Goal: Book appointment/travel/reservation

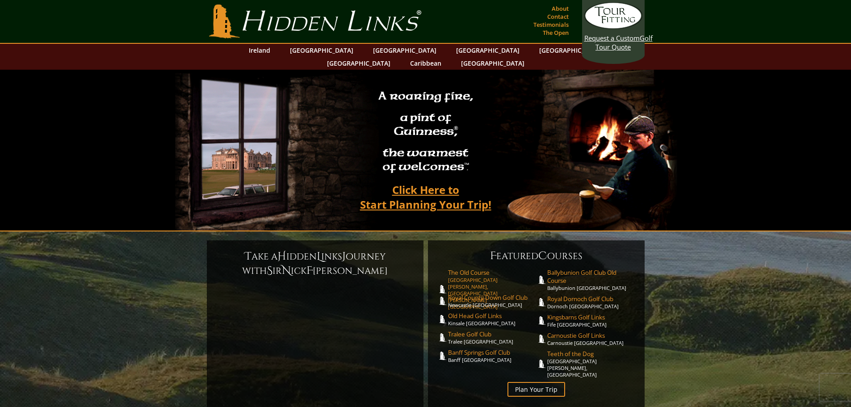
click at [472, 268] on span "The Old Course" at bounding box center [492, 272] width 88 height 8
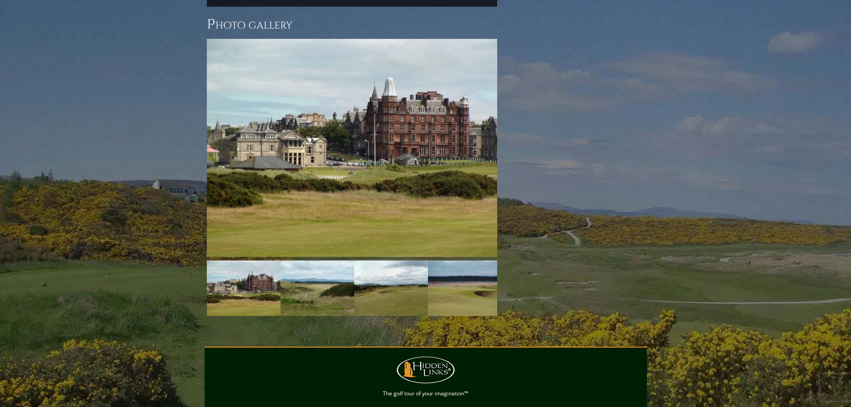
scroll to position [1011, 0]
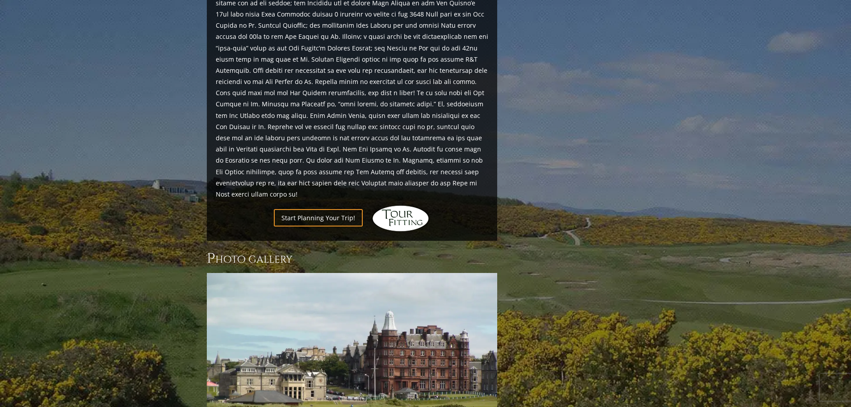
click at [404, 205] on img at bounding box center [401, 218] width 58 height 27
